Goal: Transaction & Acquisition: Purchase product/service

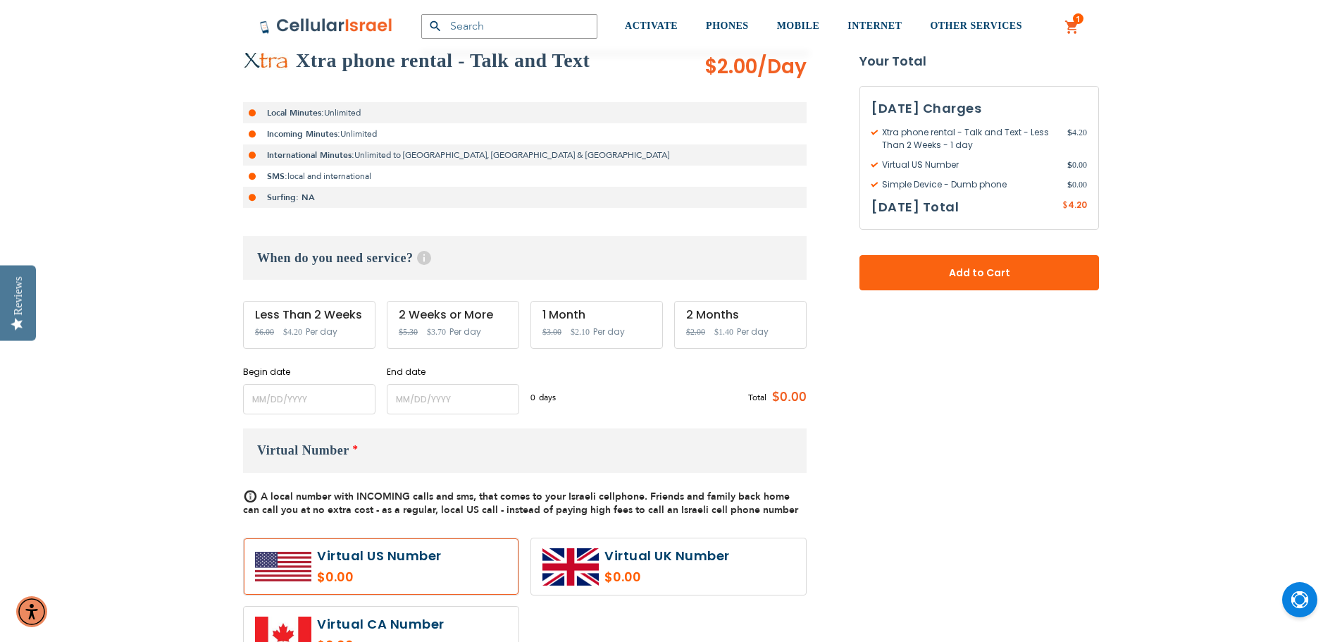
scroll to position [282, 0]
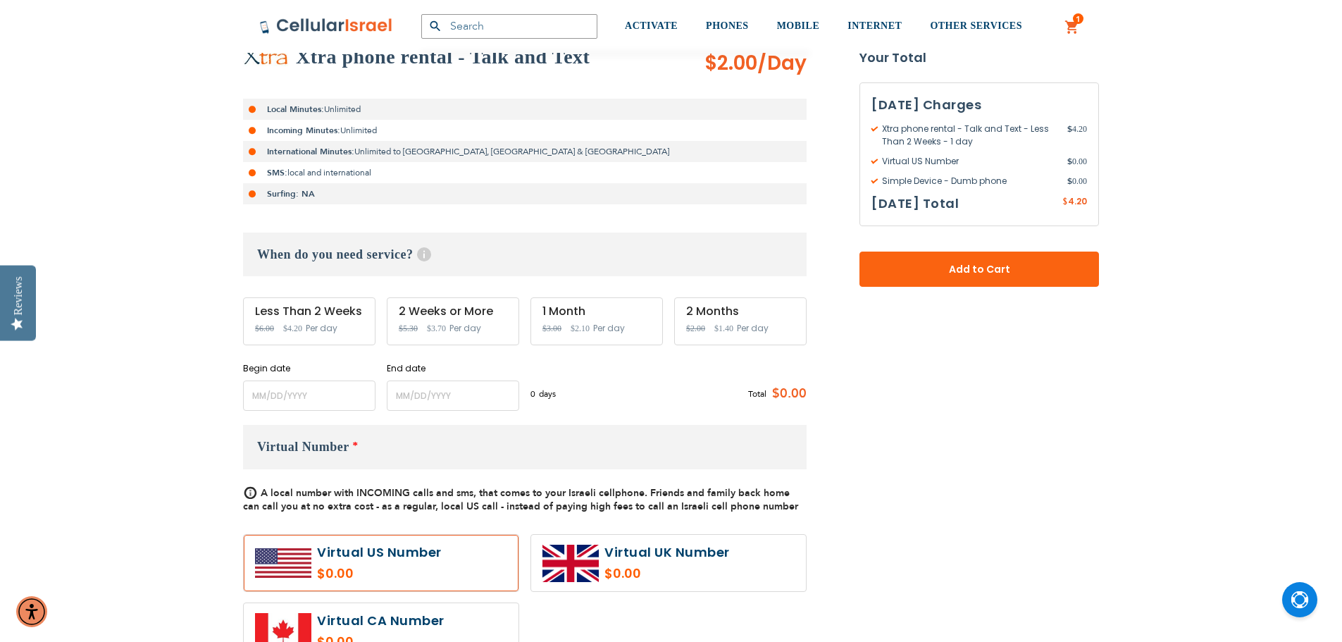
click at [325, 324] on span "Per day" at bounding box center [322, 328] width 32 height 13
click at [356, 401] on input "name" at bounding box center [309, 395] width 132 height 30
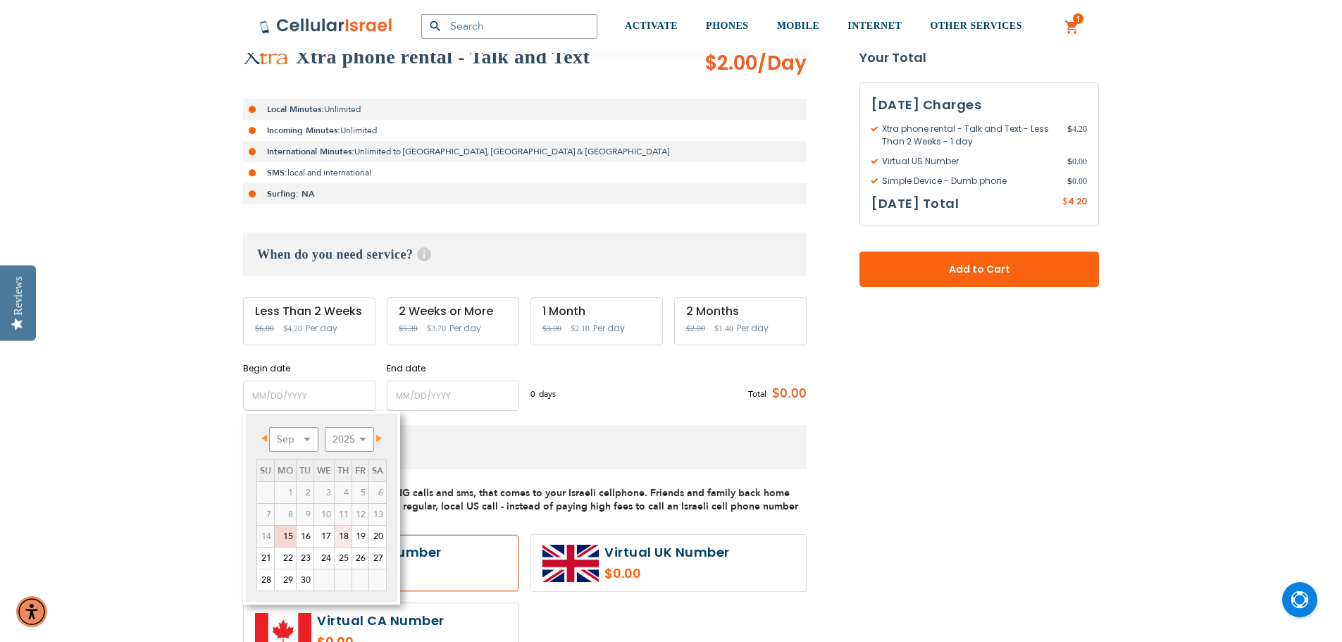
click at [344, 542] on link "18" at bounding box center [343, 536] width 17 height 21
type input "[DATE]"
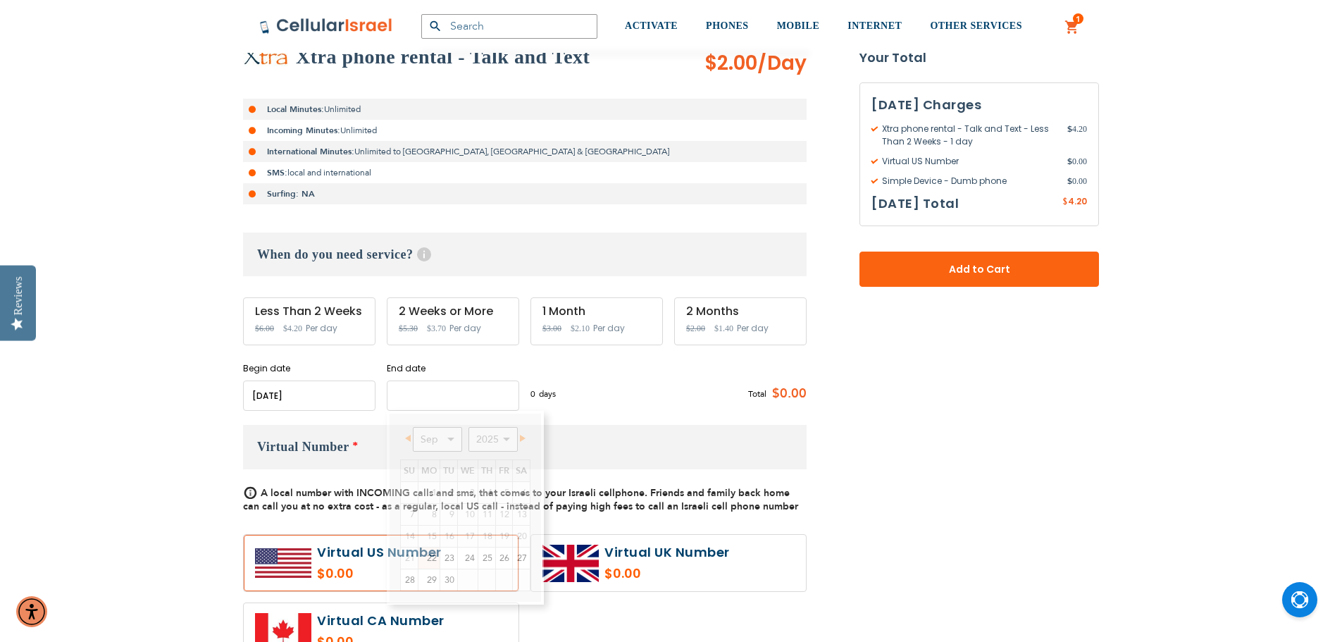
click at [409, 392] on input "name" at bounding box center [453, 395] width 132 height 30
click at [452, 561] on link "23" at bounding box center [448, 557] width 17 height 21
type input "[DATE]"
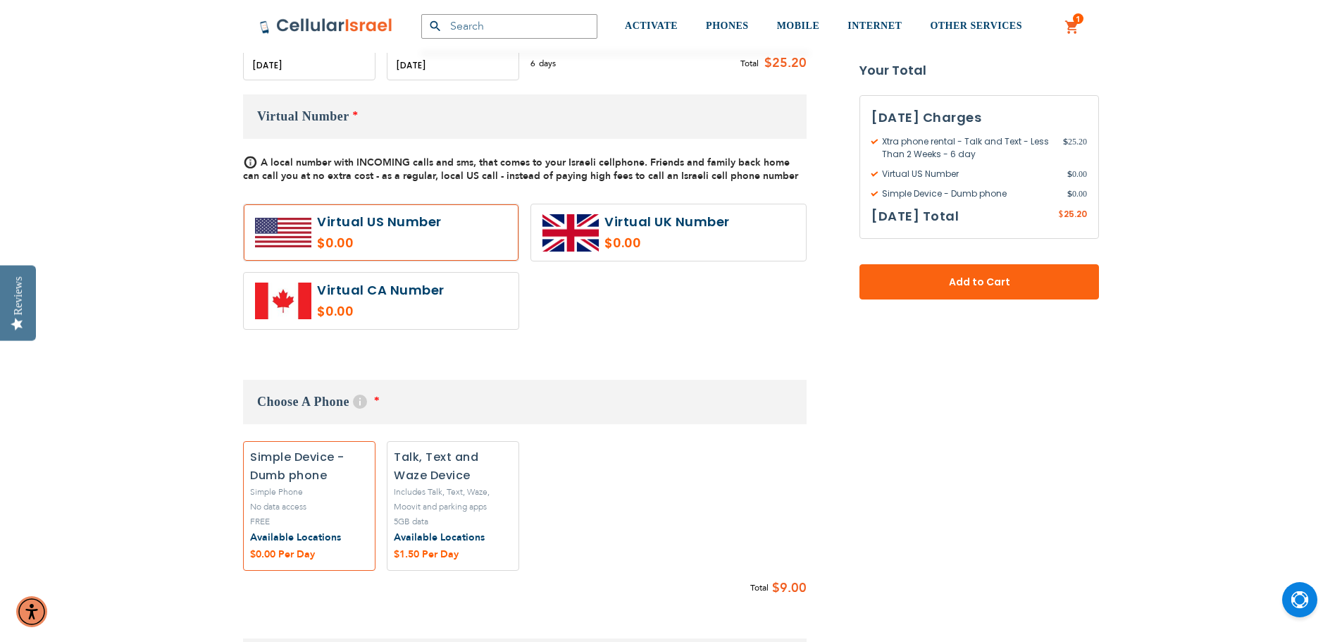
scroll to position [634, 0]
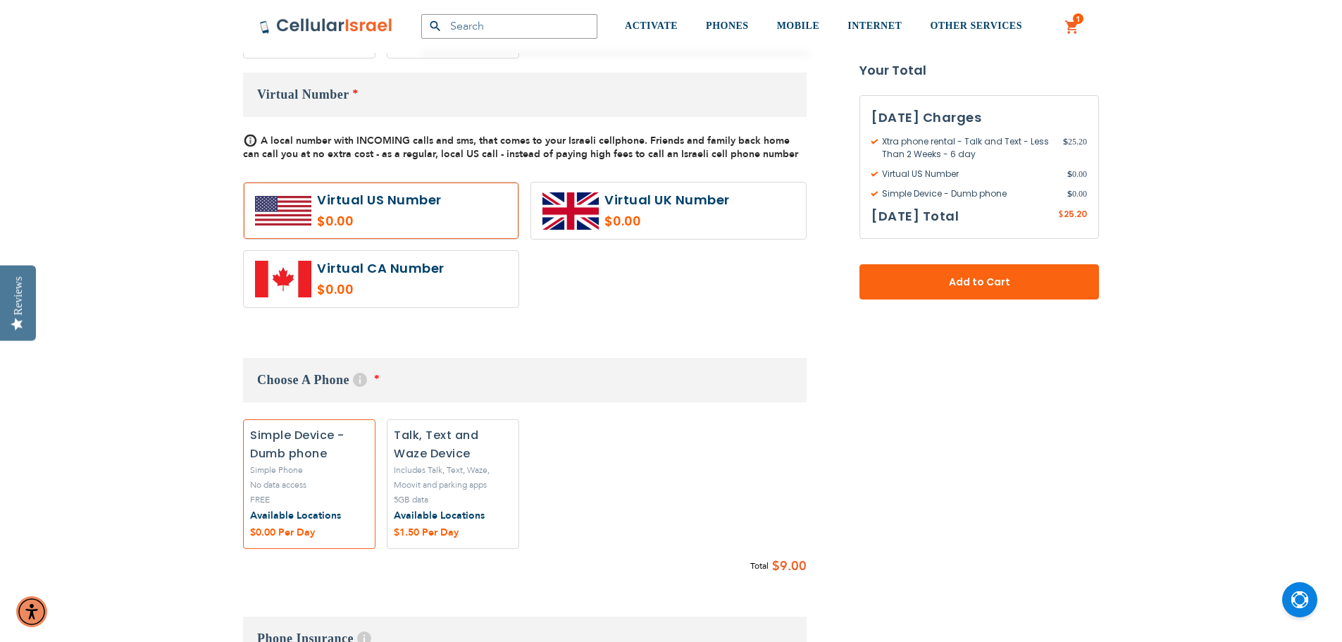
click at [268, 492] on label "Add" at bounding box center [309, 483] width 132 height 129
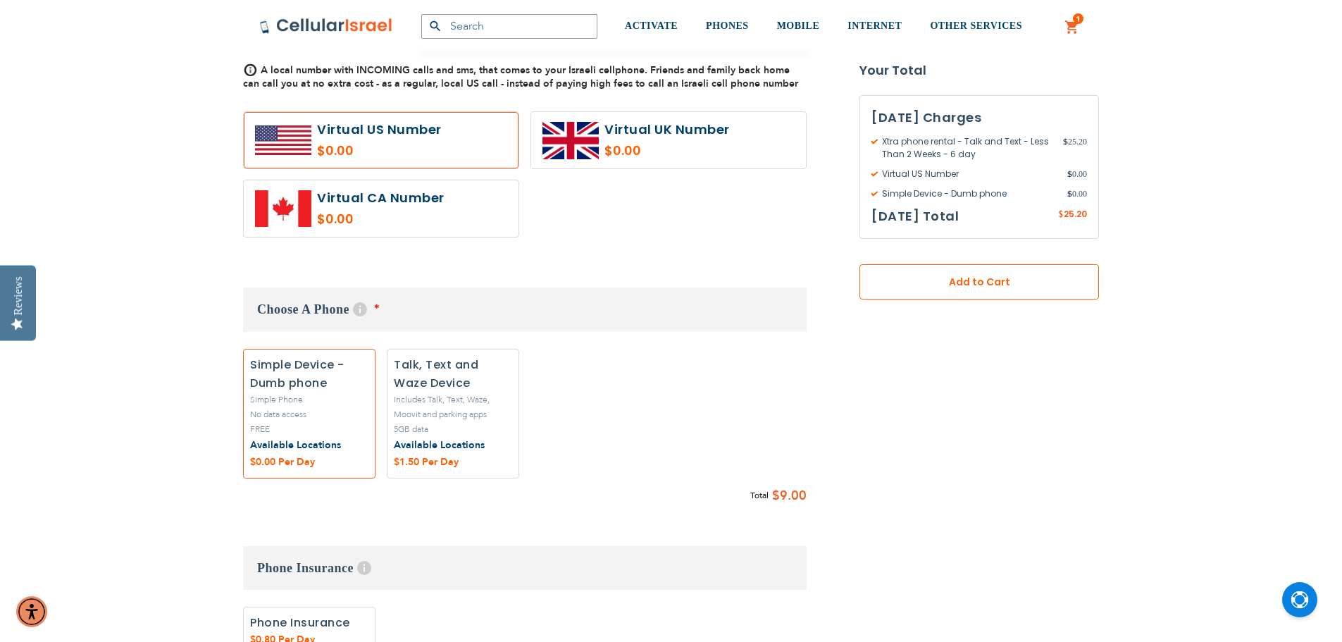
click at [984, 287] on span "Add to Cart" at bounding box center [979, 282] width 147 height 15
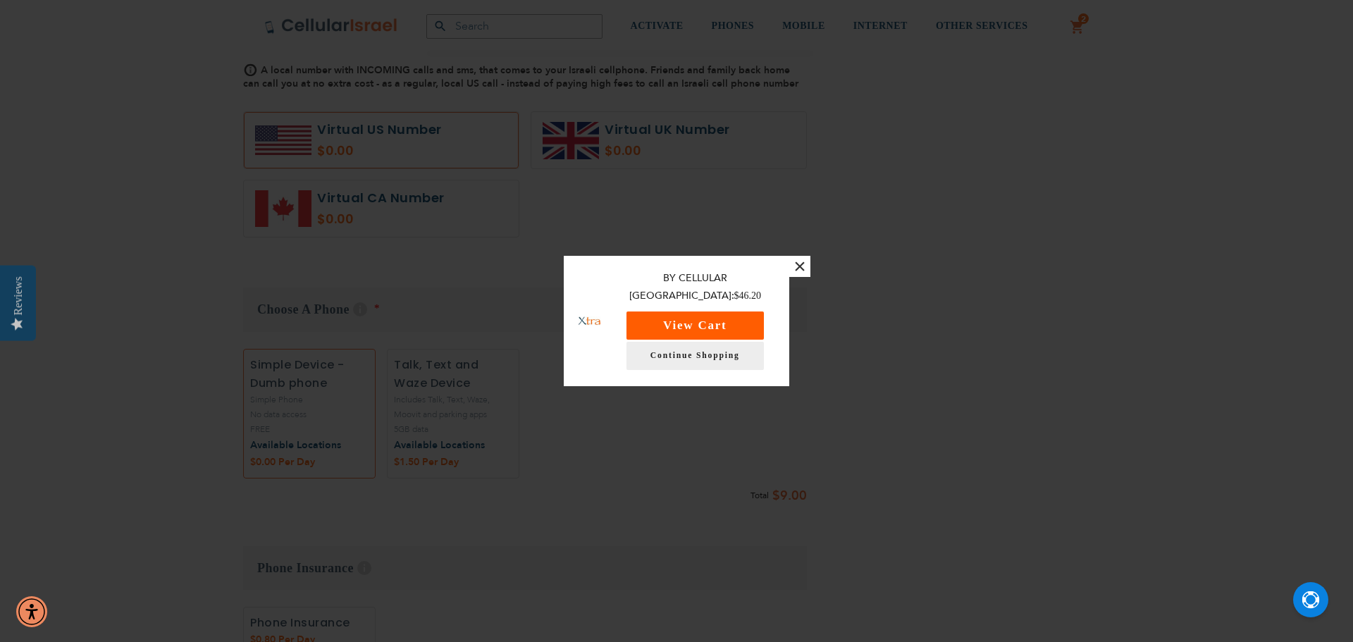
click at [723, 311] on button "View Cart" at bounding box center [694, 325] width 137 height 28
